Goal: Task Accomplishment & Management: Use online tool/utility

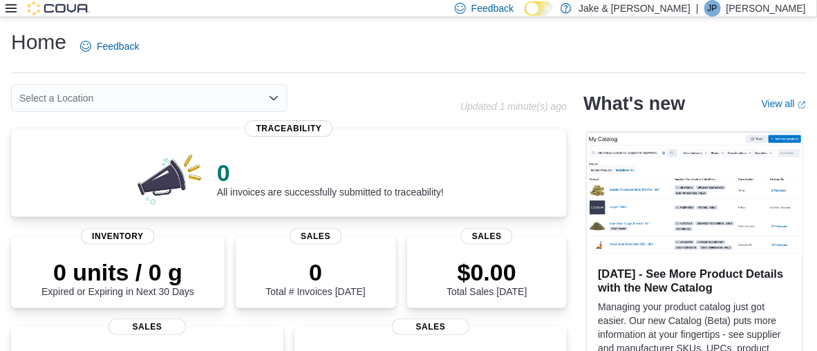
click at [6, 3] on icon at bounding box center [11, 8] width 11 height 11
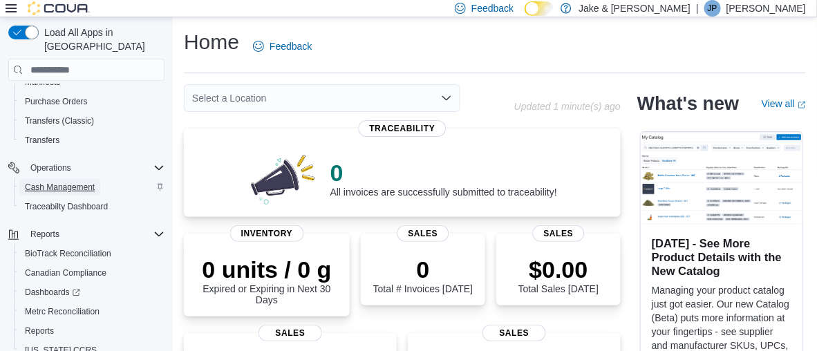
click at [84, 182] on span "Cash Management" at bounding box center [60, 187] width 70 height 11
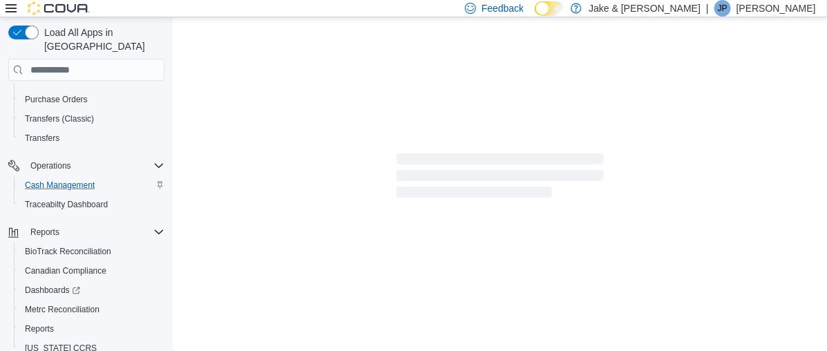
scroll to position [345, 0]
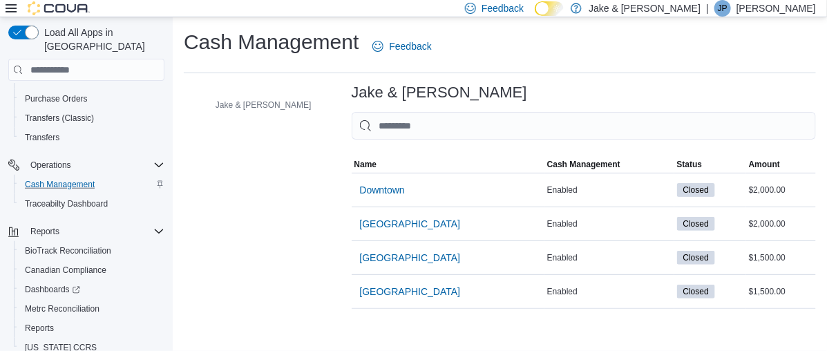
click at [775, 15] on p "[PERSON_NAME]" at bounding box center [776, 8] width 79 height 17
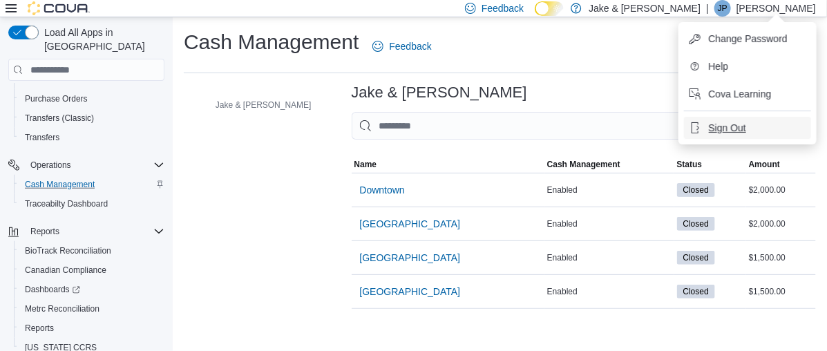
drag, startPoint x: 718, startPoint y: 124, endPoint x: 658, endPoint y: 77, distance: 76.3
click at [719, 122] on span "Sign Out" at bounding box center [727, 128] width 37 height 14
